Goal: Task Accomplishment & Management: Complete application form

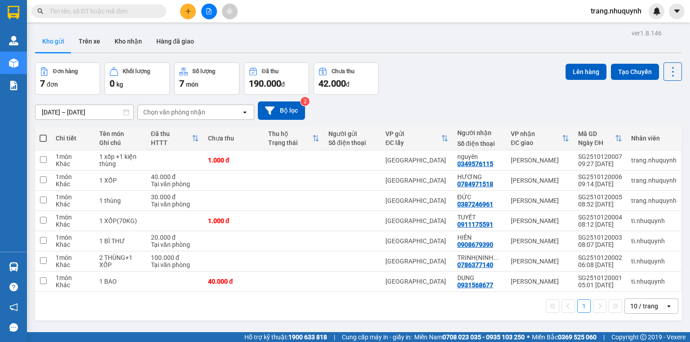
click at [93, 20] on div "Kết quả tìm kiếm ( 0 ) Bộ lọc No Data trang.nhuquynh" at bounding box center [345, 11] width 690 height 22
click at [93, 16] on span at bounding box center [98, 10] width 135 height 13
click at [94, 12] on input "text" at bounding box center [102, 11] width 106 height 10
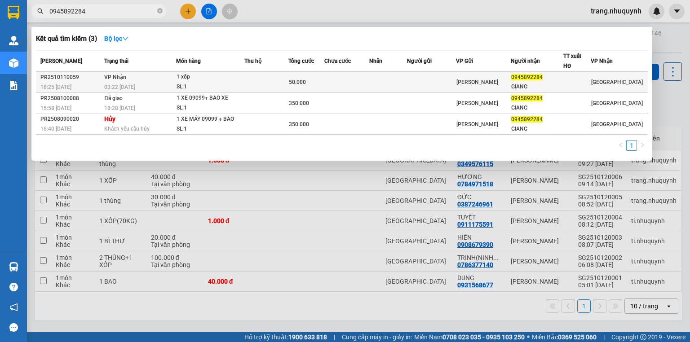
type input "0945892284"
click at [285, 81] on td at bounding box center [266, 82] width 44 height 21
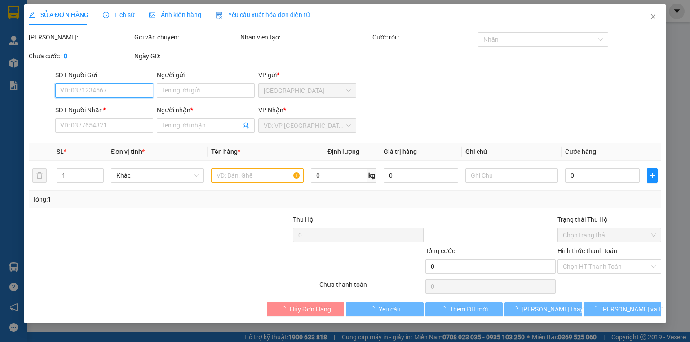
type input "0945892284"
type input "GIANG"
type input "50.000"
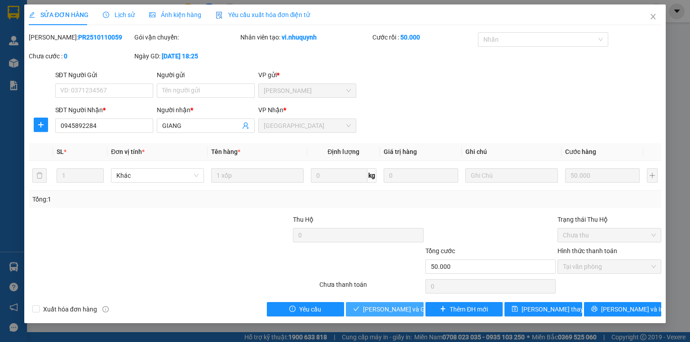
click at [366, 310] on span "[PERSON_NAME] và Giao hàng" at bounding box center [406, 310] width 86 height 10
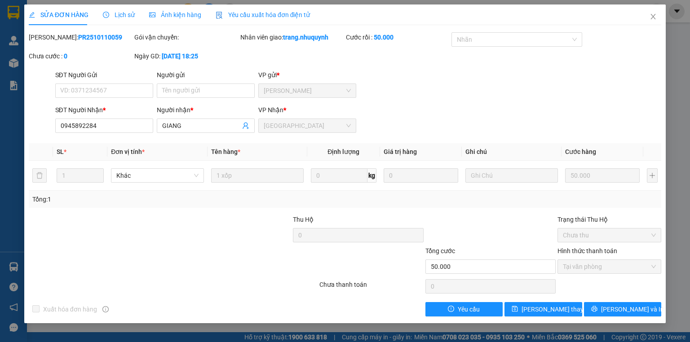
click at [449, 65] on div "[PERSON_NAME]: PR2510110059 Gói vận chuyển: Nhân viên giao: trang.nhuquynh Cước…" at bounding box center [345, 51] width 634 height 38
click at [657, 15] on span "Close" at bounding box center [653, 16] width 25 height 25
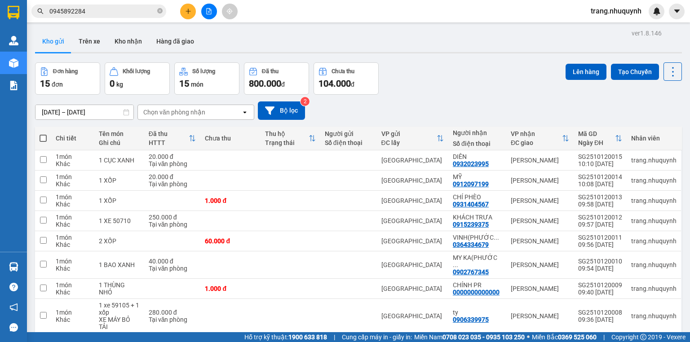
click at [503, 65] on div "Đơn hàng 15 đơn Khối lượng 0 kg Số lượng 15 món Đã thu 800.000 đ Chưa thu 104.0…" at bounding box center [358, 78] width 647 height 32
click at [431, 14] on div "Kết quả tìm kiếm ( 3 ) Bộ lọc Mã ĐH Trạng thái Món hàng Thu hộ Tổng cước Chưa c…" at bounding box center [345, 11] width 690 height 22
click at [262, 47] on div "Kho gửi Trên xe Kho nhận Hàng đã giao" at bounding box center [358, 43] width 647 height 24
click at [371, 56] on div "ver 1.8.146 Kho gửi Trên xe Kho nhận Hàng đã giao Đơn hàng 15 đơn Khối lượng 0 …" at bounding box center [358, 217] width 654 height 380
click at [400, 99] on div "[DATE] – [DATE] Press the down arrow key to interact with the calendar and sele…" at bounding box center [358, 111] width 647 height 32
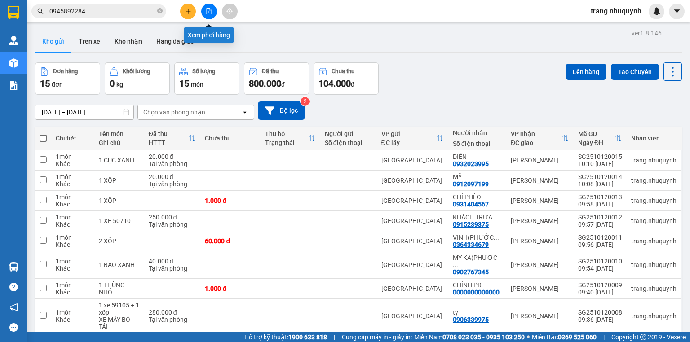
click at [206, 10] on icon "file-add" at bounding box center [209, 11] width 6 height 6
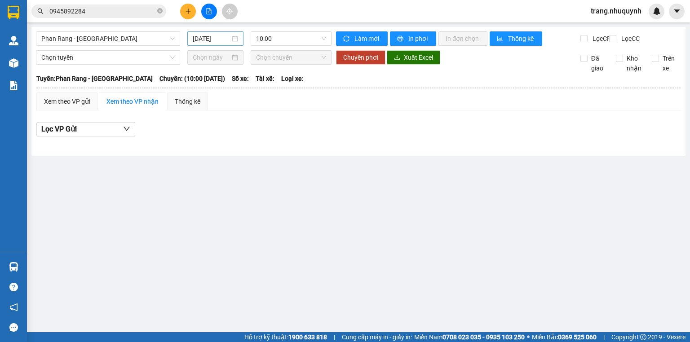
click at [203, 40] on input "[DATE]" at bounding box center [211, 39] width 37 height 10
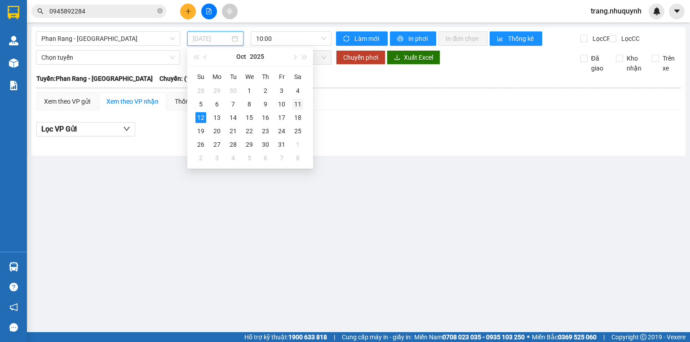
click at [294, 101] on div "11" at bounding box center [297, 104] width 11 height 11
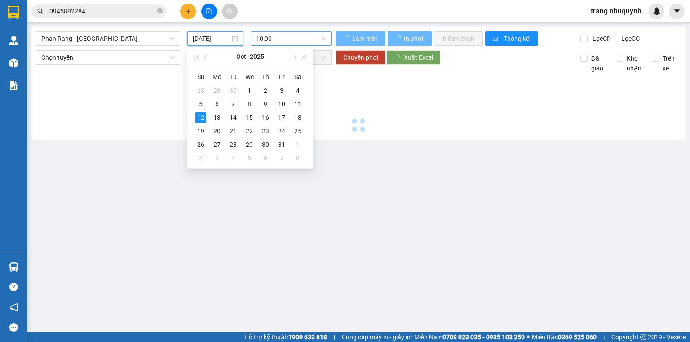
type input "[DATE]"
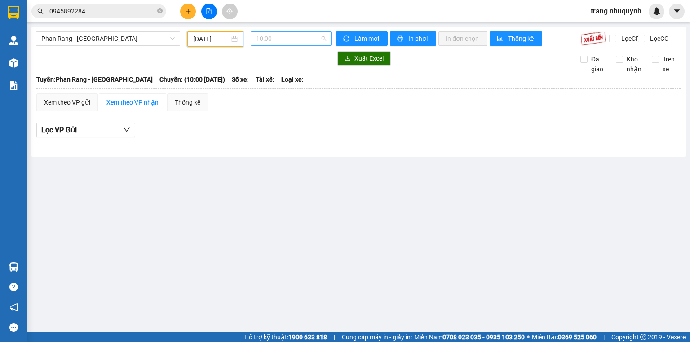
click at [285, 41] on span "10:00" at bounding box center [291, 38] width 71 height 13
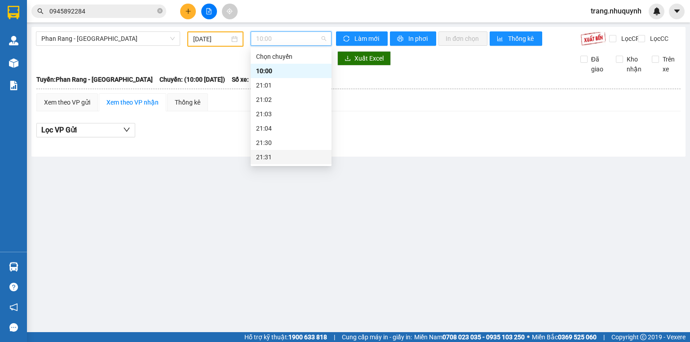
scroll to position [43, 0]
click at [275, 124] on div "22:00" at bounding box center [291, 129] width 70 height 10
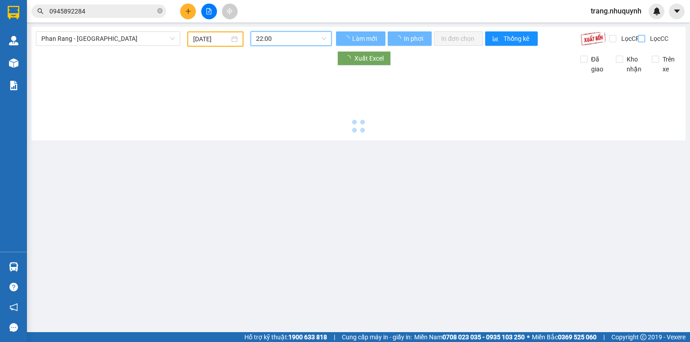
click at [646, 39] on span "Lọc CC" at bounding box center [657, 39] width 23 height 10
click at [642, 39] on input "Lọc CC" at bounding box center [642, 38] width 9 height 7
checkbox input "true"
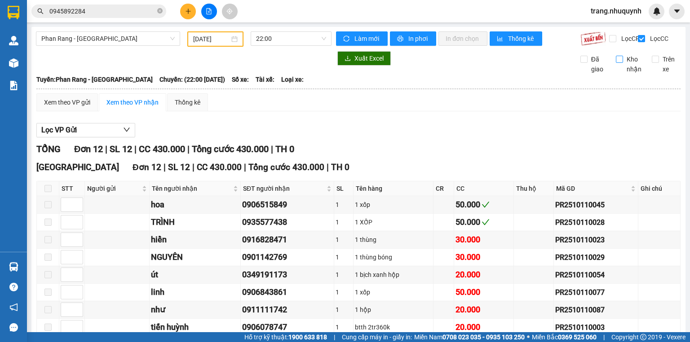
click at [623, 65] on span "Kho nhận" at bounding box center [634, 64] width 22 height 20
click at [618, 63] on input "Kho nhận" at bounding box center [619, 59] width 7 height 7
checkbox input "true"
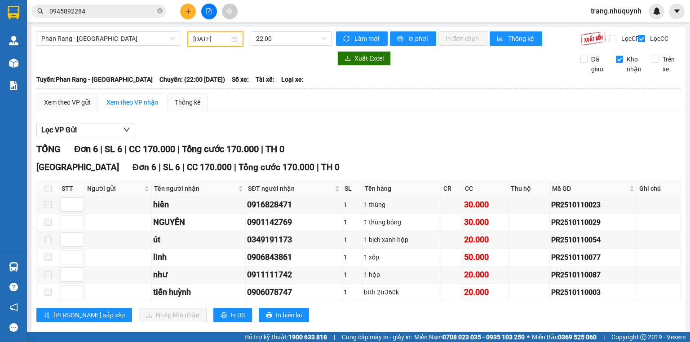
click at [91, 13] on input "0945892284" at bounding box center [102, 11] width 106 height 10
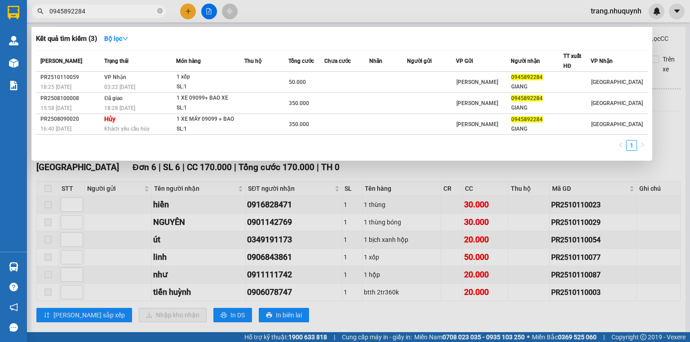
click at [91, 13] on input "0945892284" at bounding box center [102, 11] width 106 height 10
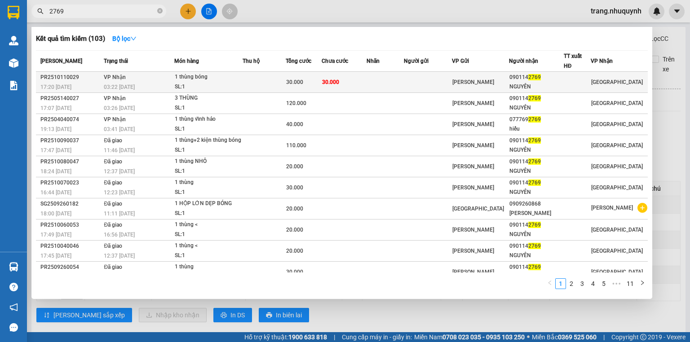
type input "2769"
click at [349, 88] on td "30.000" at bounding box center [344, 82] width 45 height 21
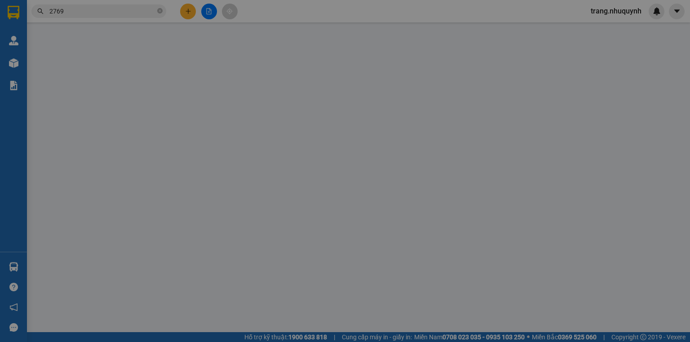
type input "0901142769"
type input "NGUYÊN"
type input "30.000"
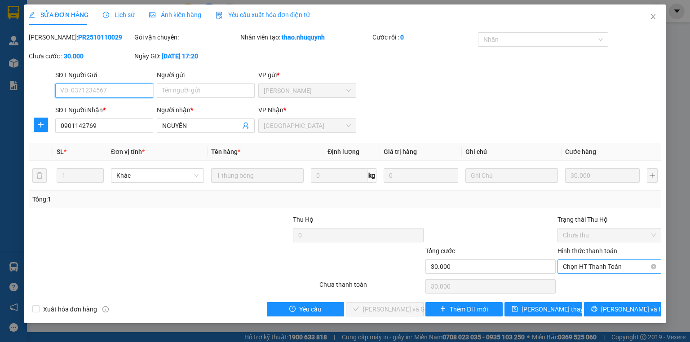
click at [567, 263] on span "Chọn HT Thanh Toán" at bounding box center [609, 266] width 93 height 13
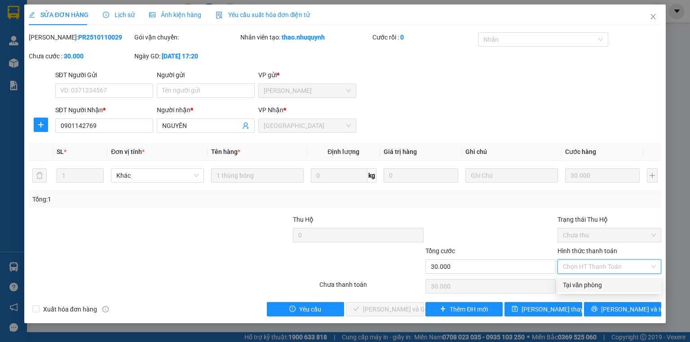
click at [581, 284] on div "Tại văn phòng" at bounding box center [609, 285] width 93 height 10
type input "0"
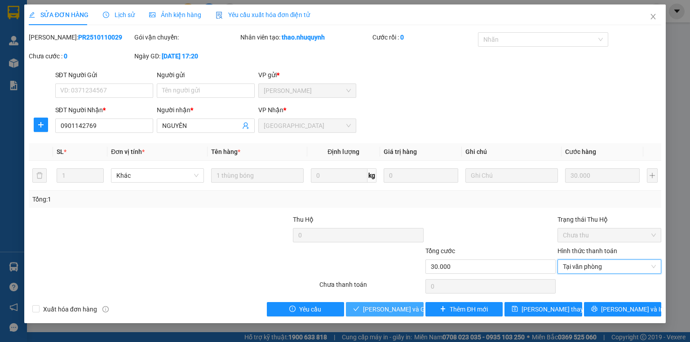
click at [414, 306] on button "[PERSON_NAME] và Giao hàng" at bounding box center [385, 309] width 78 height 14
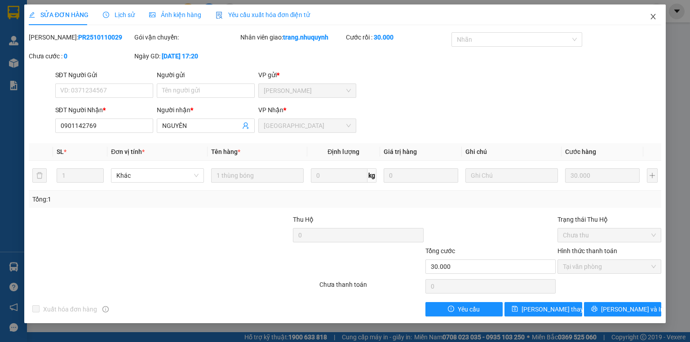
click at [655, 17] on icon "close" at bounding box center [653, 16] width 7 height 7
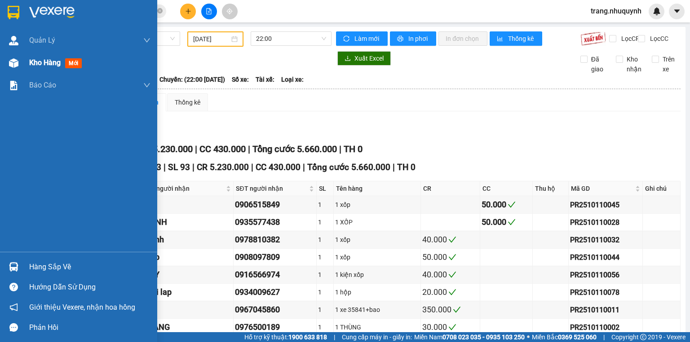
click at [49, 63] on span "Kho hàng" at bounding box center [44, 62] width 31 height 9
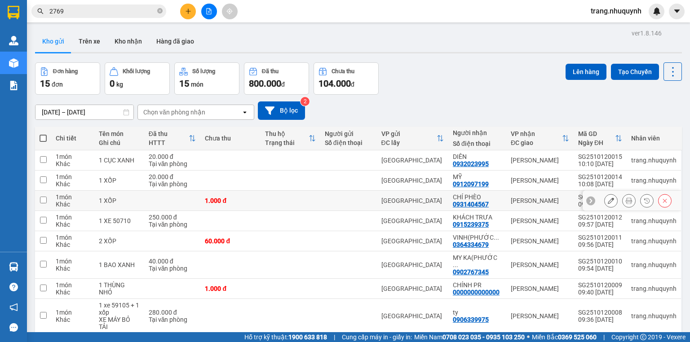
scroll to position [74, 0]
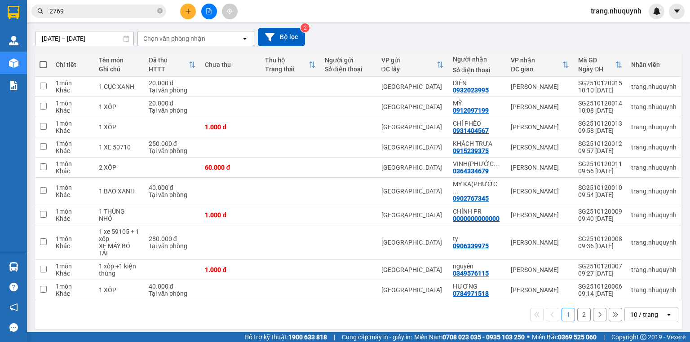
click at [632, 310] on div "10 / trang" at bounding box center [644, 314] width 28 height 9
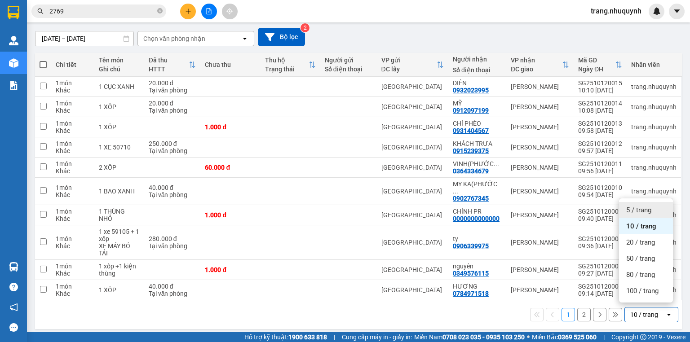
click at [651, 215] on div "5 / trang" at bounding box center [646, 210] width 54 height 16
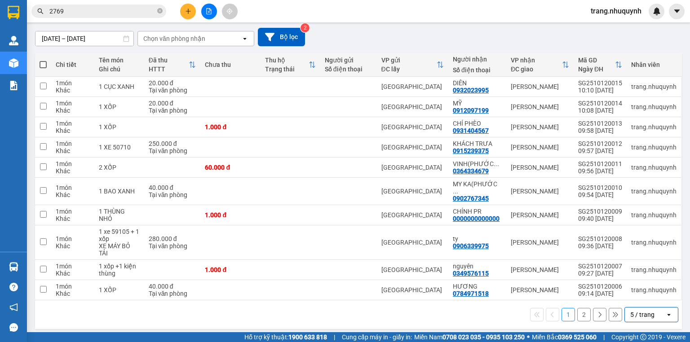
scroll to position [41, 0]
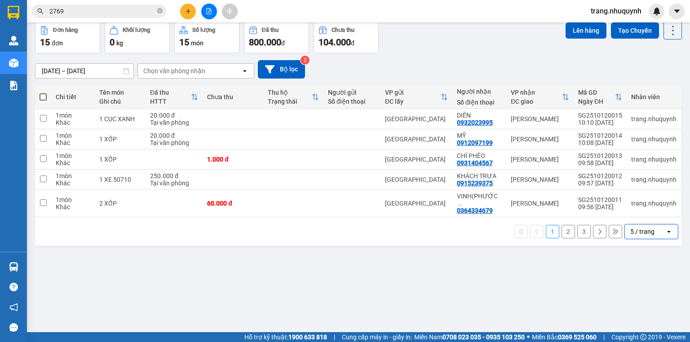
click at [447, 69] on div "[DATE] – [DATE] Press the down arrow key to interact with the calendar and sele…" at bounding box center [358, 69] width 647 height 18
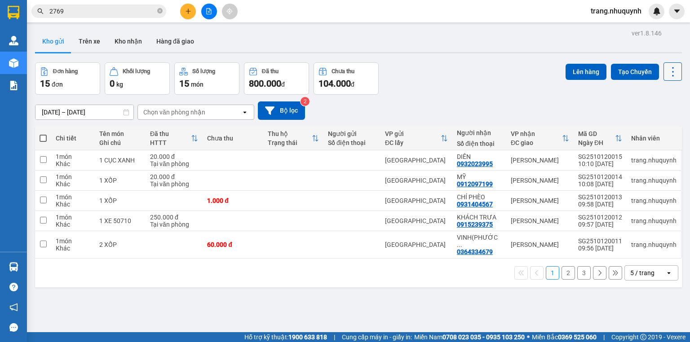
click at [667, 73] on icon at bounding box center [673, 72] width 13 height 13
click at [649, 129] on span "Làm mới" at bounding box center [654, 128] width 25 height 9
click at [667, 77] on icon at bounding box center [673, 72] width 13 height 13
click at [651, 122] on li "Làm mới" at bounding box center [650, 128] width 67 height 16
click at [673, 77] on icon at bounding box center [673, 72] width 13 height 13
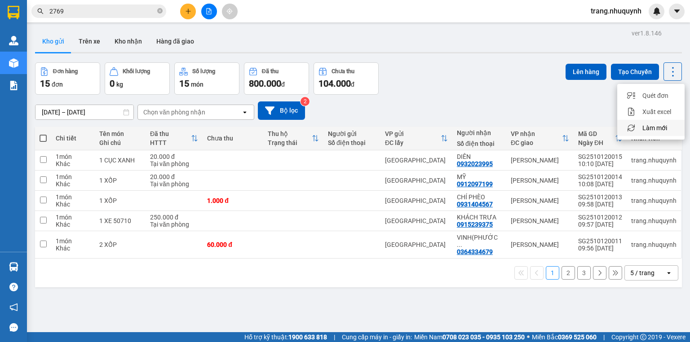
click at [666, 129] on span "Làm mới" at bounding box center [654, 128] width 25 height 9
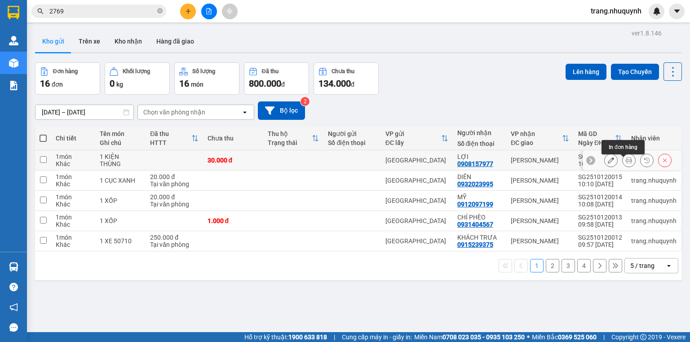
click at [626, 164] on icon at bounding box center [629, 160] width 6 height 6
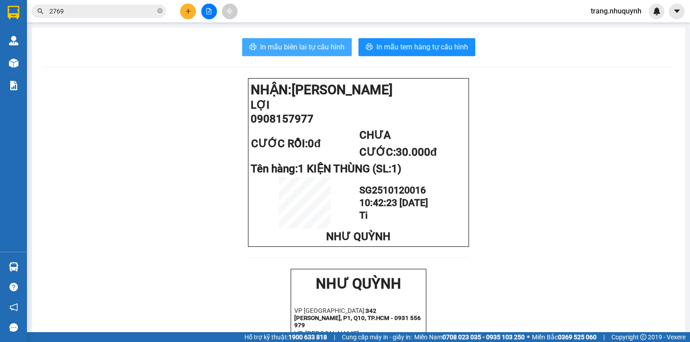
click at [324, 49] on span "In mẫu biên lai tự cấu hình" at bounding box center [302, 46] width 84 height 11
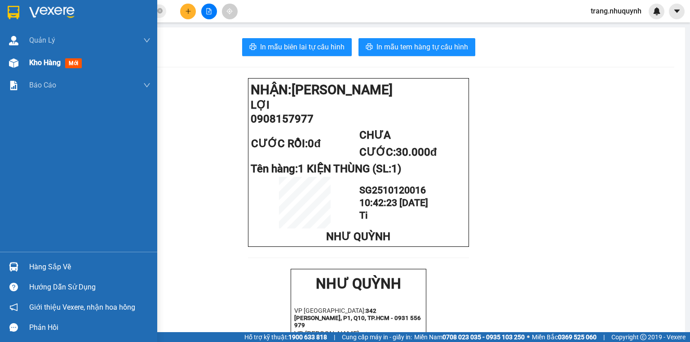
click at [34, 70] on div "Kho hàng mới" at bounding box center [89, 63] width 121 height 22
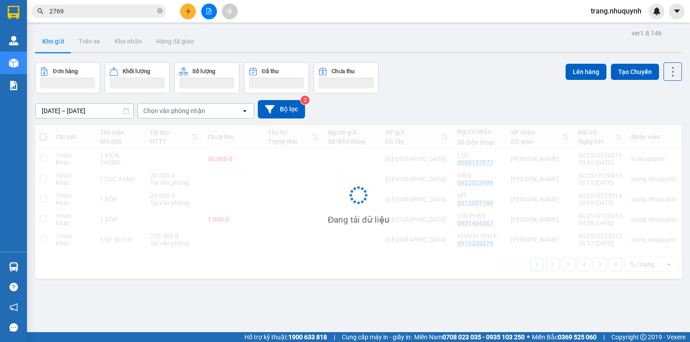
click at [446, 71] on div "Đơn hàng Khối lượng Số lượng Đã thu Chưa thu Lên hàng Tạo Chuyến" at bounding box center [358, 77] width 647 height 31
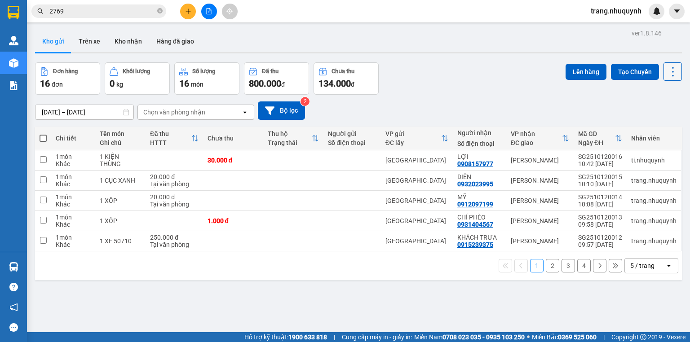
click at [671, 68] on icon at bounding box center [673, 72] width 13 height 13
click at [654, 130] on span "Làm mới" at bounding box center [654, 128] width 25 height 9
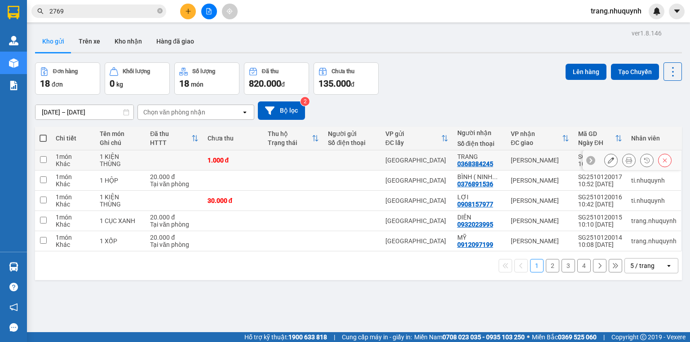
click at [626, 164] on icon at bounding box center [629, 160] width 6 height 6
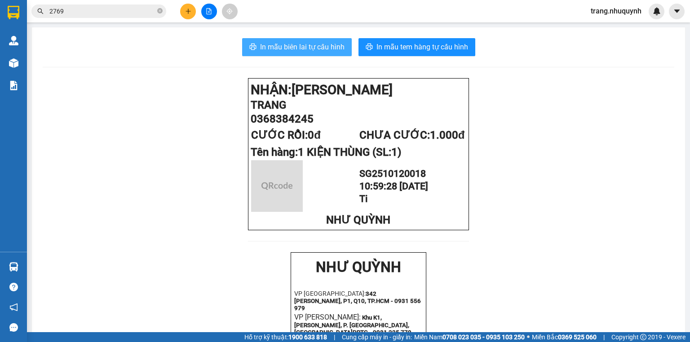
click at [328, 52] on span "In mẫu biên lai tự cấu hình" at bounding box center [302, 46] width 84 height 11
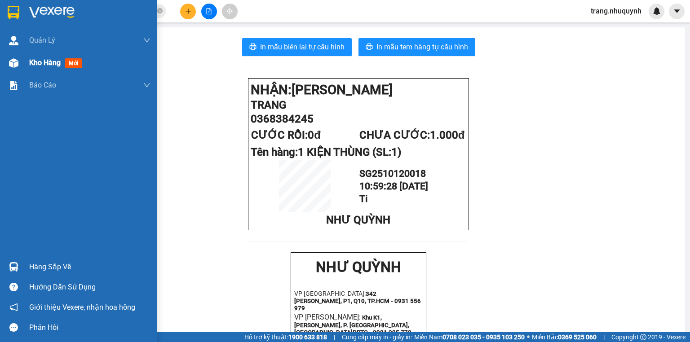
click at [20, 68] on div at bounding box center [14, 63] width 16 height 16
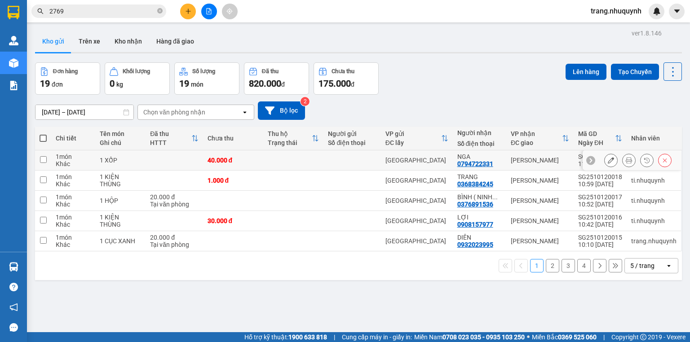
click at [626, 162] on icon at bounding box center [629, 160] width 6 height 6
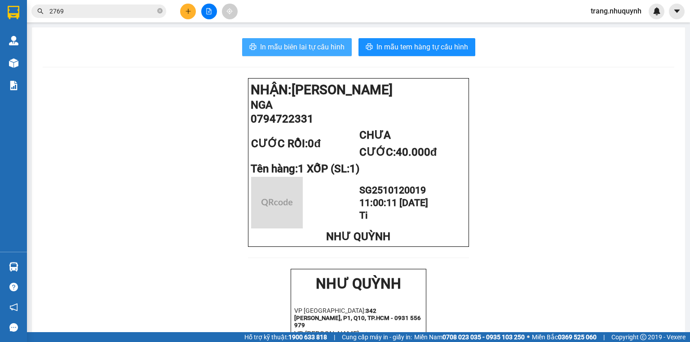
click at [331, 49] on span "In mẫu biên lai tự cấu hình" at bounding box center [302, 46] width 84 height 11
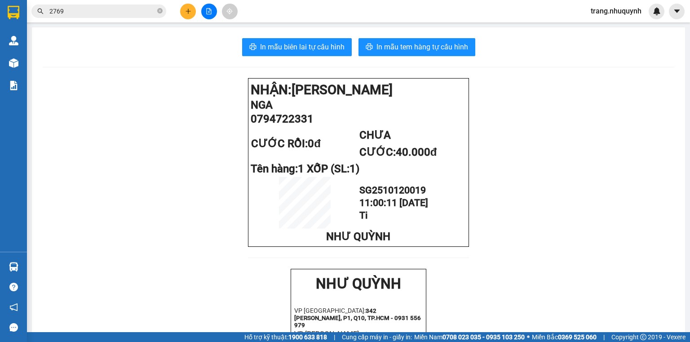
click at [86, 13] on input "2769" at bounding box center [102, 11] width 106 height 10
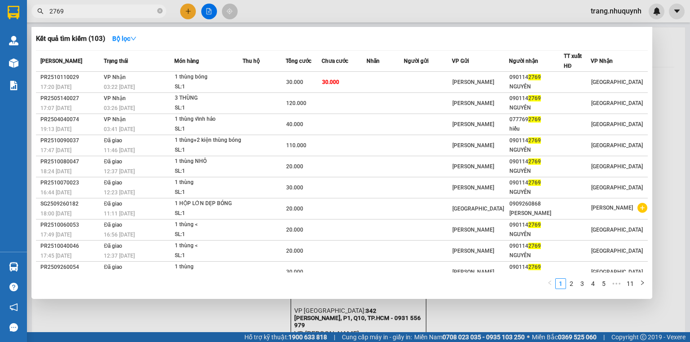
click at [86, 13] on input "2769" at bounding box center [102, 11] width 106 height 10
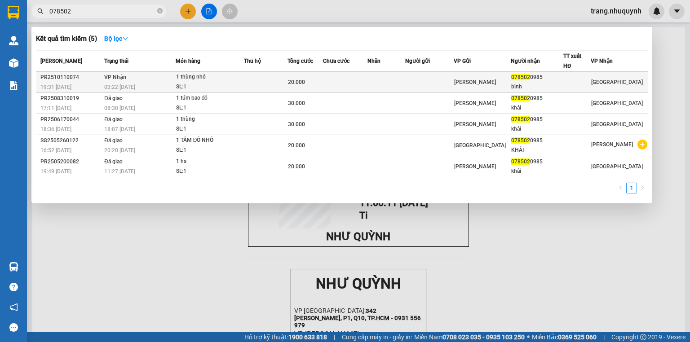
type input "078502"
click at [244, 84] on div "SL: 1" at bounding box center [209, 87] width 67 height 10
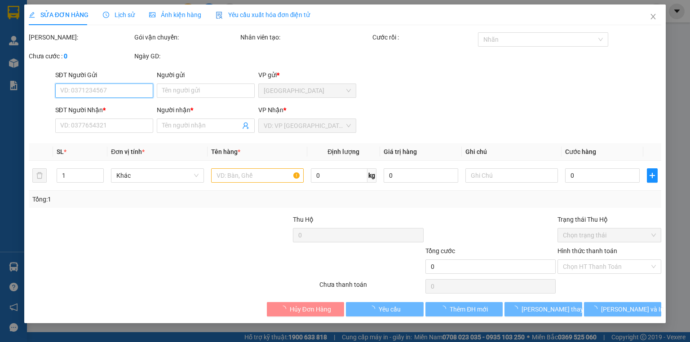
type input "0785020985"
type input "bình"
type input "20.000"
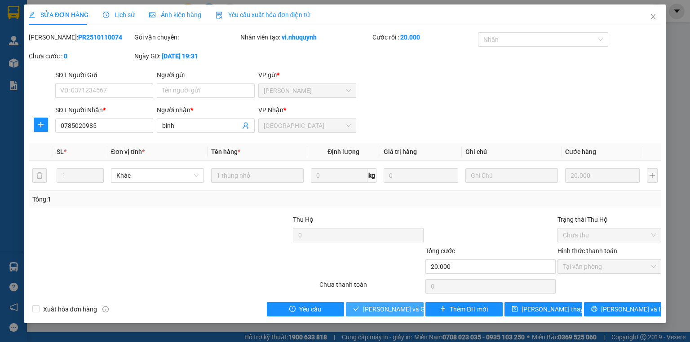
click at [378, 311] on span "[PERSON_NAME] và Giao hàng" at bounding box center [406, 310] width 86 height 10
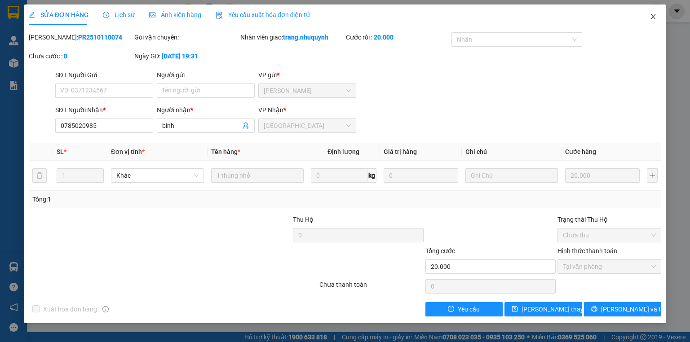
click at [650, 17] on icon "close" at bounding box center [653, 16] width 7 height 7
